Goal: Communication & Community: Answer question/provide support

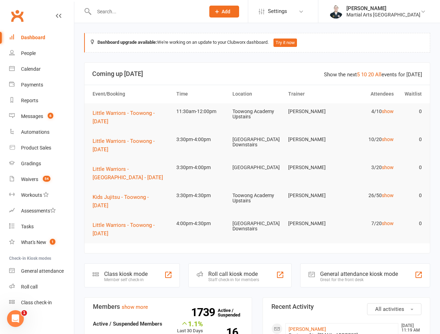
click at [144, 8] on input "text" at bounding box center [146, 12] width 108 height 10
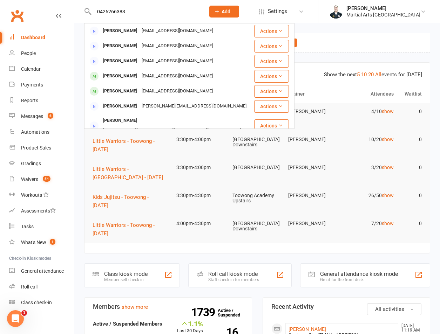
type input "0426266383"
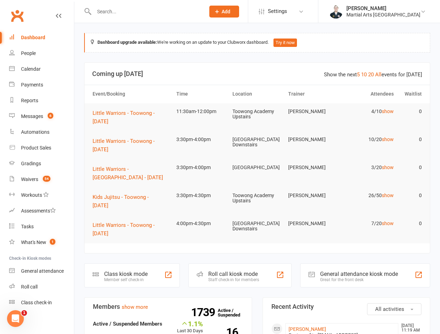
click at [127, 11] on input "text" at bounding box center [146, 12] width 108 height 10
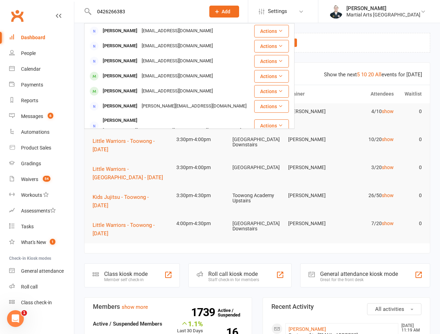
type input "0426266383"
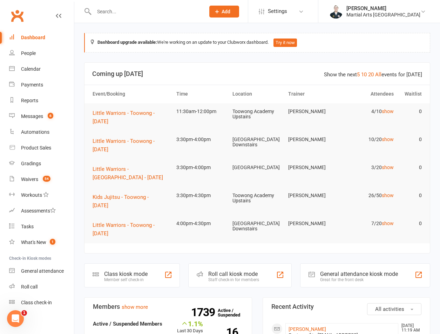
click at [106, 8] on input "text" at bounding box center [146, 12] width 108 height 10
click at [114, 15] on input "text" at bounding box center [146, 12] width 108 height 10
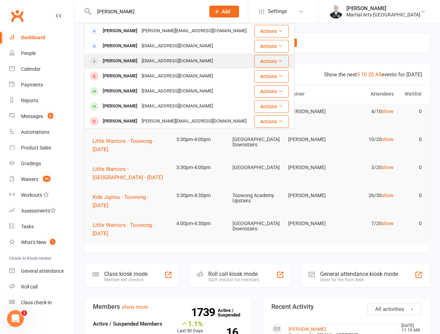
type input "maguire"
click at [132, 64] on div "Donte Maguire" at bounding box center [120, 61] width 39 height 10
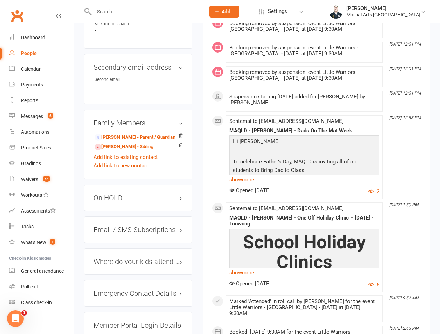
scroll to position [491, 0]
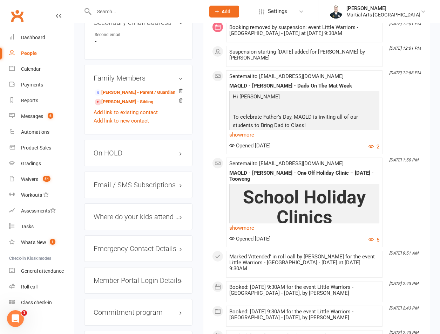
click at [142, 147] on div "On HOLD" at bounding box center [138, 153] width 108 height 27
click at [142, 149] on h3 "On HOLD" at bounding box center [138, 153] width 89 height 8
click at [31, 112] on link "Messages 6" at bounding box center [41, 117] width 65 height 16
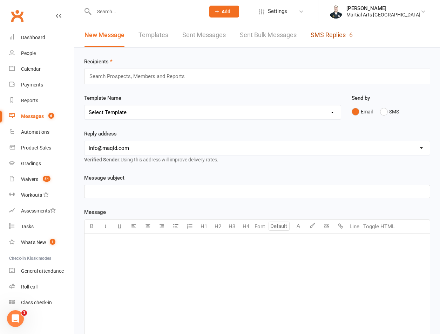
drag, startPoint x: 310, startPoint y: 29, endPoint x: 315, endPoint y: 32, distance: 5.7
click at [311, 29] on link "SMS Replies 6" at bounding box center [331, 35] width 42 height 24
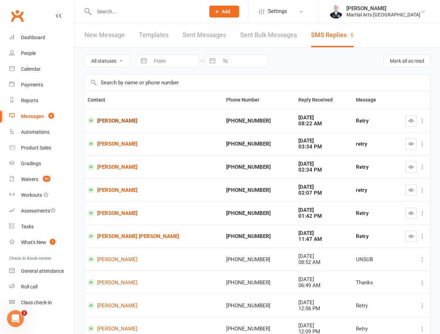
click at [119, 120] on link "[PERSON_NAME]" at bounding box center [154, 120] width 132 height 7
click at [407, 122] on button "button" at bounding box center [410, 120] width 11 height 11
drag, startPoint x: 411, startPoint y: 138, endPoint x: 411, endPoint y: 145, distance: 7.4
click at [411, 143] on td at bounding box center [409, 143] width 39 height 23
click at [411, 145] on icon "button" at bounding box center [410, 143] width 5 height 5
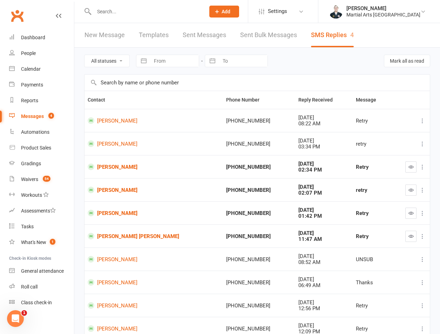
click at [413, 168] on icon "button" at bounding box center [410, 166] width 5 height 5
click at [415, 190] on button "button" at bounding box center [410, 190] width 11 height 11
click at [407, 212] on button "button" at bounding box center [410, 213] width 11 height 11
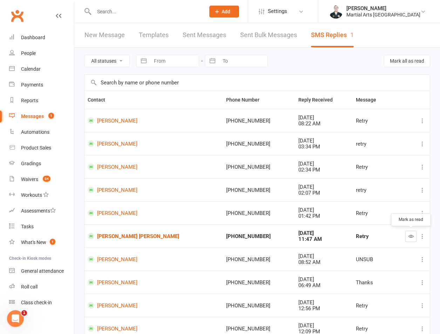
click at [406, 233] on button "button" at bounding box center [410, 236] width 11 height 11
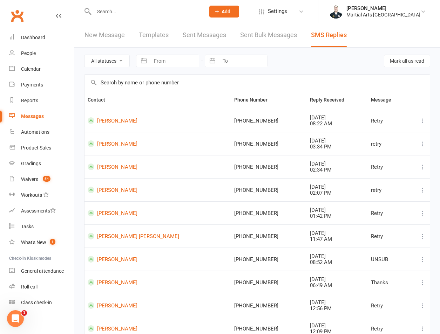
click at [105, 13] on input "text" at bounding box center [146, 12] width 108 height 10
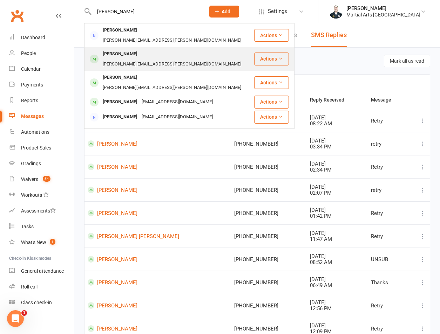
type input "grigsby"
click at [124, 49] on div "[PERSON_NAME]" at bounding box center [120, 54] width 39 height 10
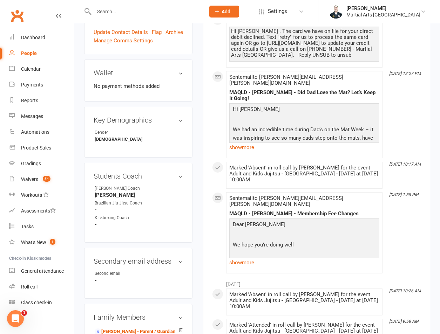
scroll to position [491, 0]
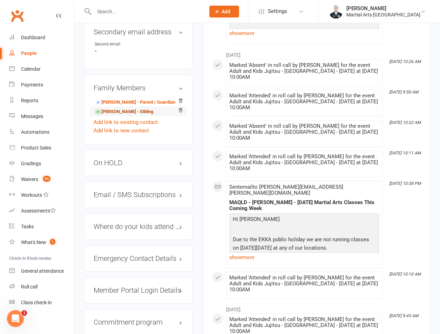
click at [119, 108] on link "[PERSON_NAME] - Sibling" at bounding box center [124, 111] width 59 height 7
click at [116, 159] on h3 "On HOLD" at bounding box center [138, 163] width 89 height 8
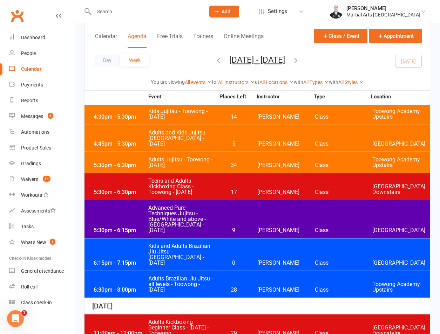
scroll to position [527, 0]
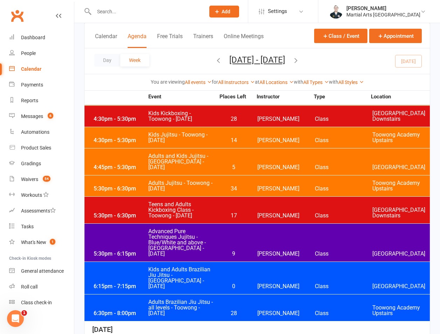
click at [147, 14] on input "text" at bounding box center [146, 12] width 108 height 10
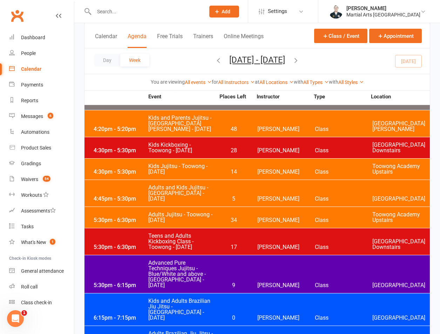
scroll to position [480, 0]
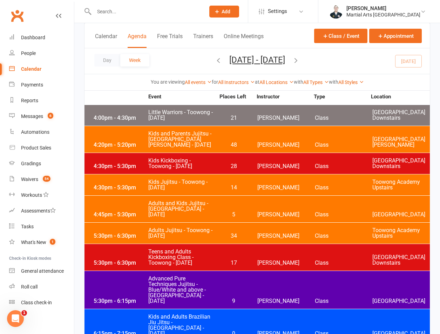
click at [166, 179] on span "Kids Jujitsu - Toowong - Tuesday" at bounding box center [181, 184] width 67 height 11
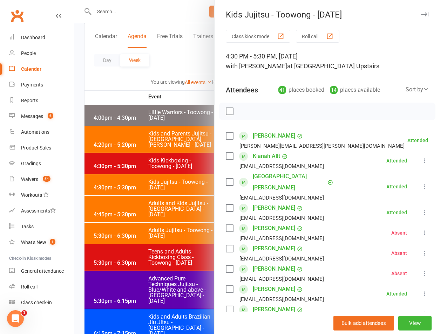
click at [109, 92] on div at bounding box center [256, 167] width 365 height 334
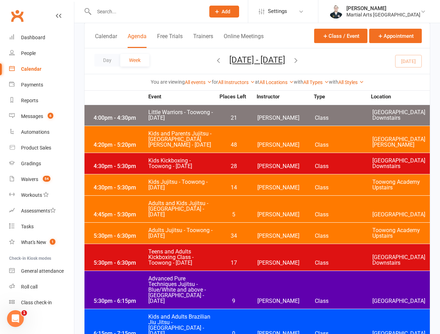
click at [117, 12] on input "text" at bounding box center [146, 12] width 108 height 10
click at [117, 11] on input "text" at bounding box center [146, 12] width 108 height 10
click at [155, 12] on input "text" at bounding box center [146, 12] width 108 height 10
click at [121, 7] on input "text" at bounding box center [146, 12] width 108 height 10
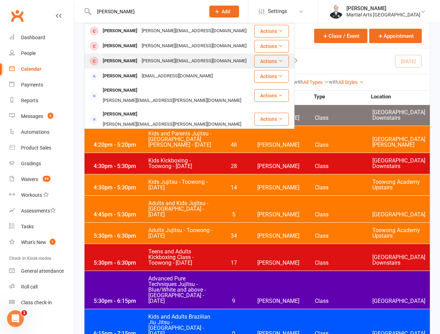
type input "morrell"
click at [139, 63] on div "dane_morrell@hotmail.com" at bounding box center [193, 61] width 109 height 10
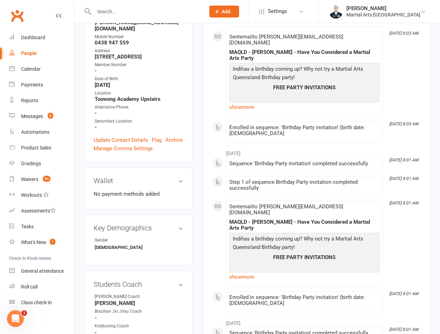
scroll to position [327, 0]
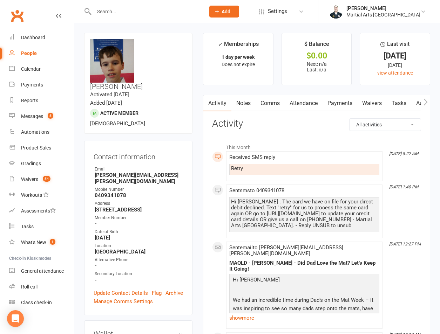
click at [268, 103] on link "Comms" at bounding box center [269, 103] width 29 height 16
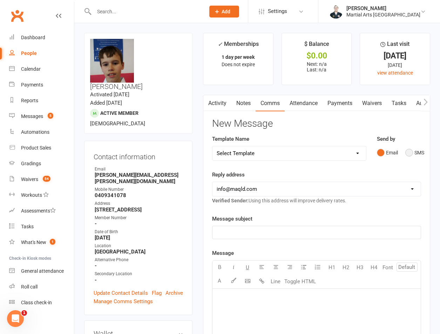
drag, startPoint x: 405, startPoint y: 158, endPoint x: 414, endPoint y: 159, distance: 8.5
click at [410, 159] on button "SMS" at bounding box center [414, 152] width 19 height 13
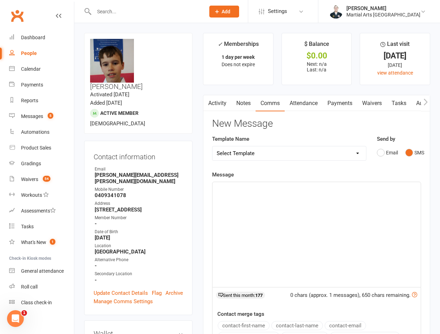
click at [279, 190] on p "﻿" at bounding box center [317, 188] width 200 height 8
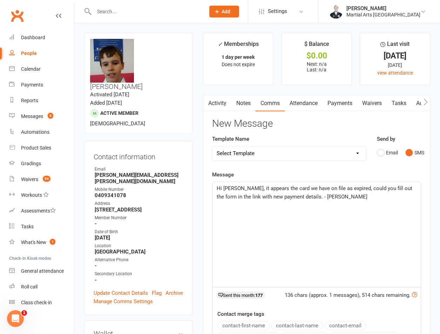
click at [349, 200] on p "Hi Shane, it appears the card we have on file as expired, could you fill out th…" at bounding box center [317, 192] width 200 height 17
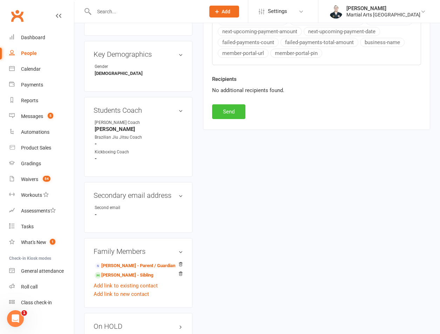
click at [237, 112] on button "Send" at bounding box center [228, 111] width 33 height 15
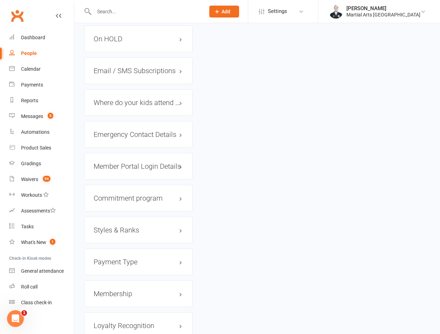
scroll to position [451, 0]
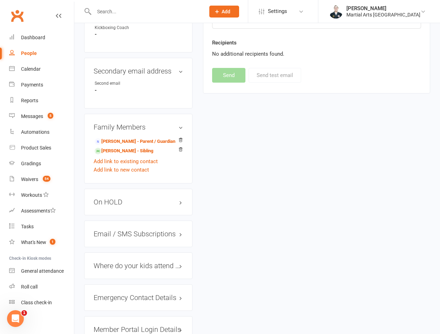
click at [119, 189] on div "On HOLD" at bounding box center [138, 202] width 108 height 27
click at [118, 198] on h3 "On HOLD" at bounding box center [138, 202] width 89 height 8
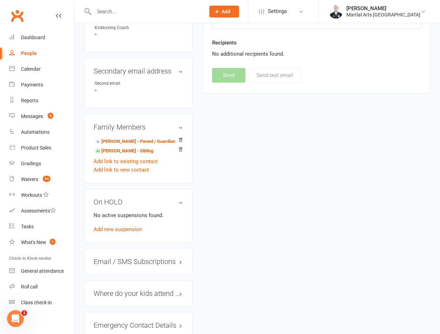
scroll to position [615, 0]
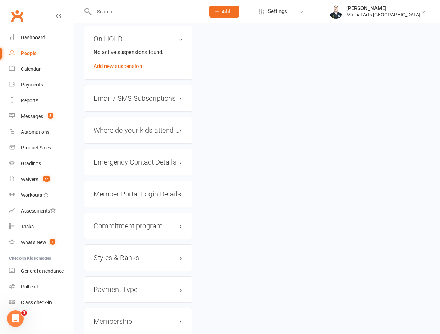
drag, startPoint x: 112, startPoint y: 271, endPoint x: 112, endPoint y: 279, distance: 7.4
click at [112, 286] on h3 "Payment Type edit" at bounding box center [138, 290] width 89 height 8
click at [121, 276] on div "Payment Type edit Invoice No Direct debit No" at bounding box center [138, 308] width 108 height 65
click at [121, 286] on h3 "Payment Type edit" at bounding box center [138, 290] width 89 height 8
click at [118, 318] on h3 "Membership" at bounding box center [138, 322] width 89 height 8
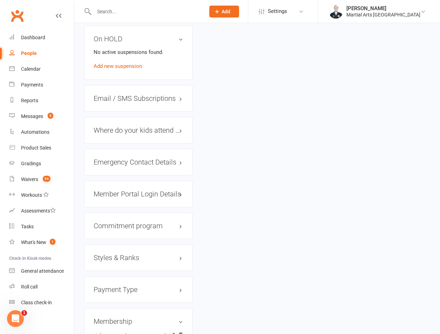
scroll to position [778, 0]
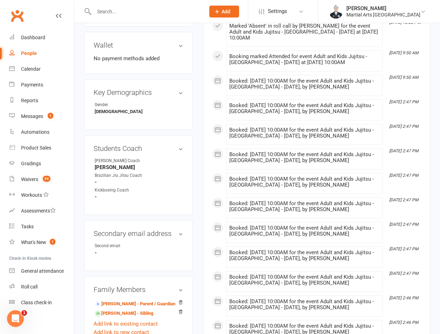
scroll to position [777, 0]
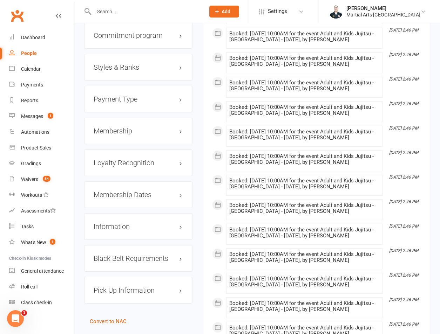
click at [126, 118] on div "Membership" at bounding box center [138, 131] width 108 height 27
click at [134, 127] on h3 "Membership" at bounding box center [138, 131] width 89 height 8
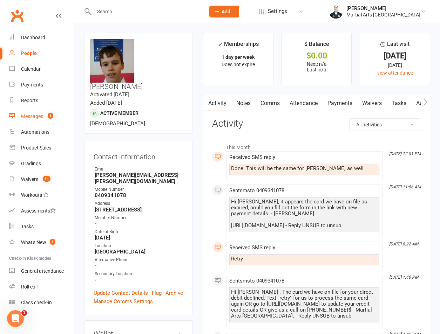
click at [34, 119] on div "Messages" at bounding box center [32, 117] width 22 height 6
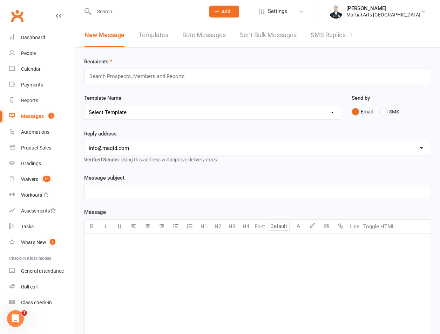
click at [331, 37] on link "SMS Replies 1" at bounding box center [331, 35] width 42 height 24
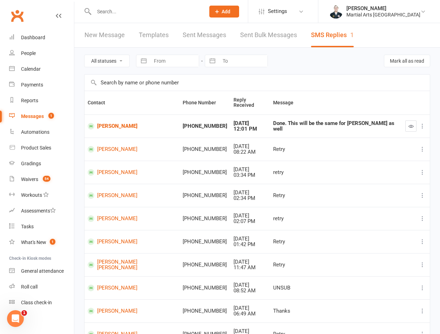
click at [411, 124] on icon "button" at bounding box center [410, 126] width 5 height 5
